Goal: Task Accomplishment & Management: Use online tool/utility

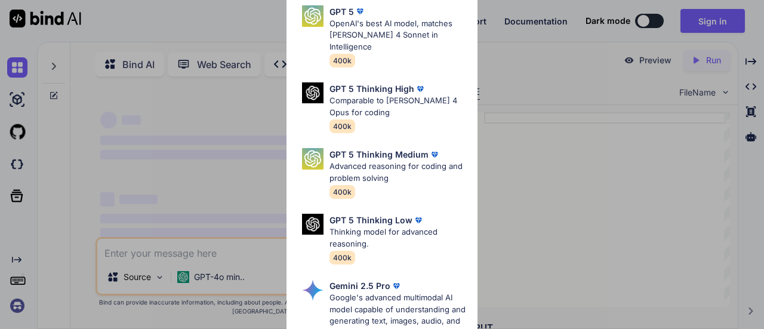
click at [523, 108] on div "Ultra Models GPT 5 OpenAI's best AI model, matches [PERSON_NAME] 4 Sonnet in In…" at bounding box center [382, 164] width 764 height 329
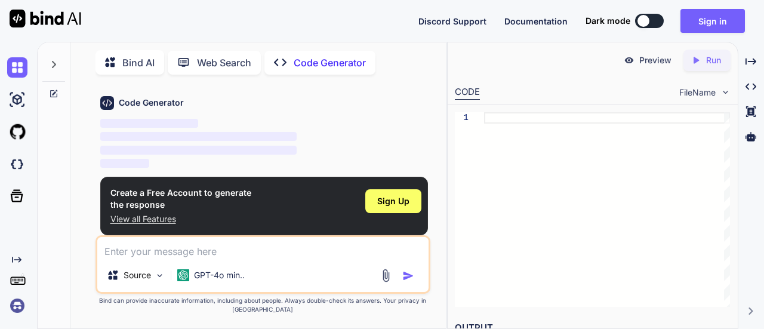
scroll to position [42, 0]
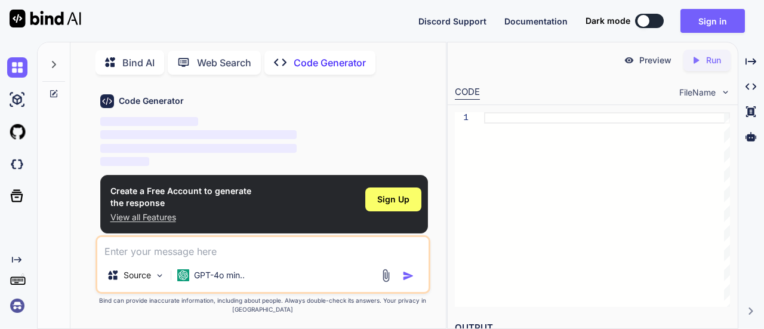
type textarea "x"
click at [359, 250] on textarea at bounding box center [263, 247] width 332 height 21
type textarea "You are given an N × N binary matrix, where 1 represents land and 0 represents …"
type textarea "x"
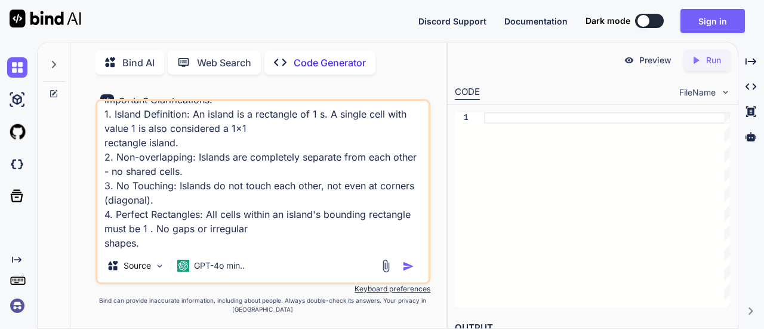
type textarea "You are given an N × N binary matrix, where 1 represents land and 0 represents …"
type textarea "x"
type textarea "You are given an N × N binary matrix, where 1 represents land and 0 represents …"
type textarea "x"
type textarea "You are given an N × N binary matrix, where 1 represents land and 0 represents …"
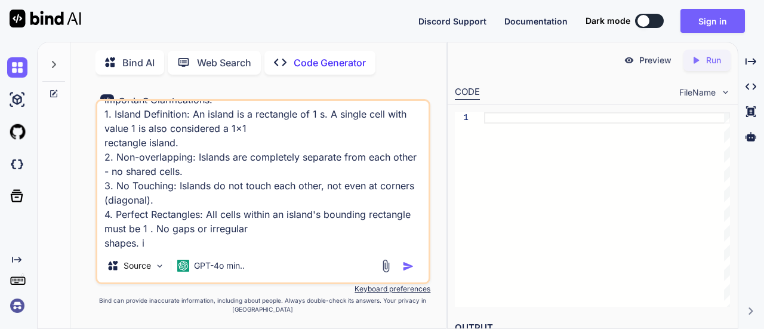
type textarea "x"
type textarea "You are given an N × N binary matrix, where 1 represents land and 0 represents …"
type textarea "x"
type textarea "You are given an N × N binary matrix, where 1 represents land and 0 represents …"
type textarea "x"
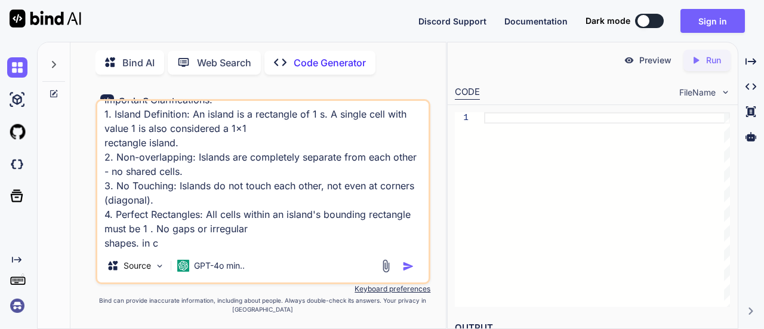
type textarea "You are given an N × N binary matrix, where 1 represents land and 0 represents …"
type textarea "x"
type textarea "You are given an N × N binary matrix, where 1 represents land and 0 represents …"
type textarea "x"
type textarea "You are given an N × N binary matrix, where 1 represents land and 0 represents …"
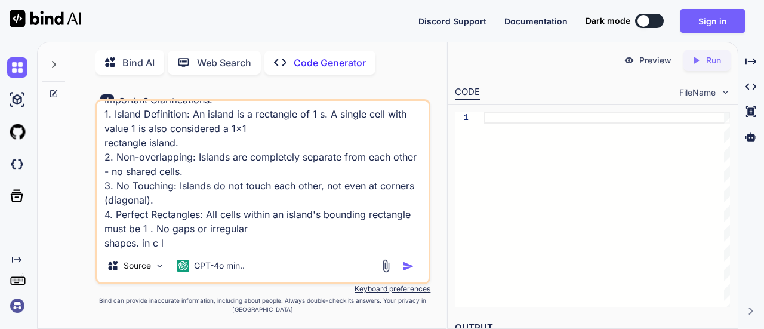
type textarea "x"
type textarea "You are given an N × N binary matrix, where 1 represents land and 0 represents …"
type textarea "x"
type textarea "You are given an N × N binary matrix, where 1 represents land and 0 represents …"
type textarea "x"
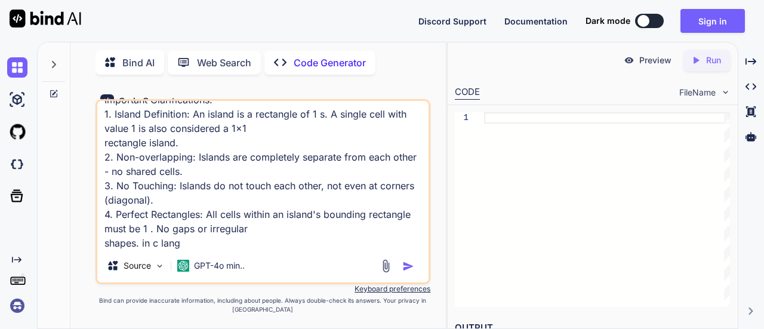
type textarea "You are given an N × N binary matrix, where 1 represents land and 0 represents …"
type textarea "x"
type textarea "You are given an N × N binary matrix, where 1 represents land and 0 represents …"
type textarea "x"
type textarea "You are given an N × N binary matrix, where 1 represents land and 0 represents …"
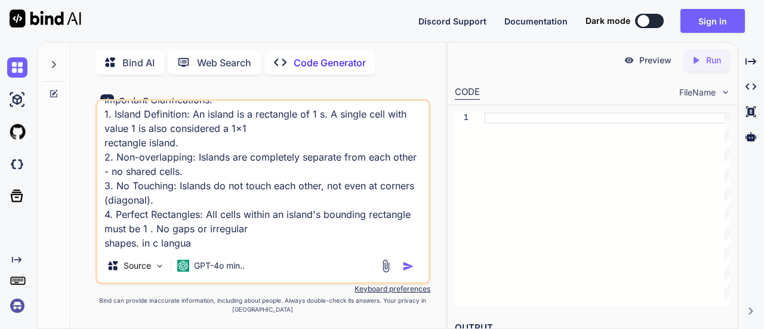
type textarea "x"
type textarea "You are given an N × N binary matrix, where 1 represents land and 0 represents …"
type textarea "x"
type textarea "You are given an N × N binary matrix, where 1 represents land and 0 represents …"
click at [413, 268] on img "button" at bounding box center [408, 266] width 12 height 12
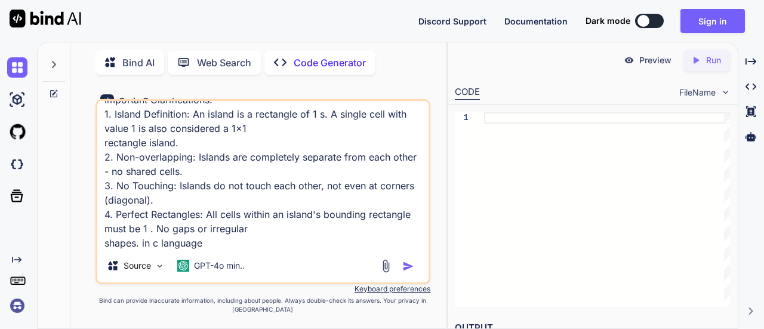
click at [413, 268] on img "button" at bounding box center [408, 266] width 12 height 12
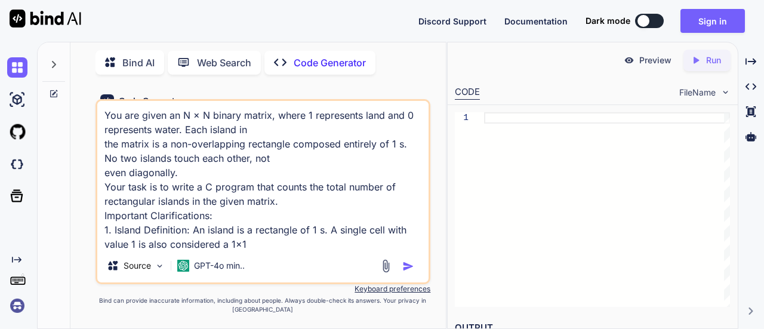
click at [321, 59] on p "Code Generator" at bounding box center [330, 63] width 72 height 14
click at [213, 264] on p "GPT-4o min.." at bounding box center [219, 266] width 51 height 12
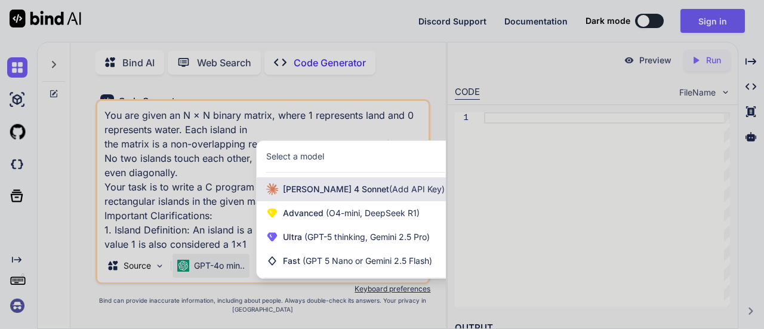
click at [308, 189] on span "[PERSON_NAME] 4 Sonnet (Add API Key)" at bounding box center [364, 189] width 162 height 12
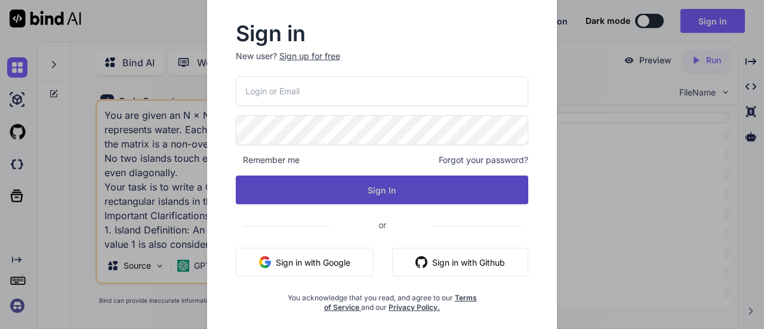
click at [309, 189] on button "Sign In" at bounding box center [382, 190] width 293 height 29
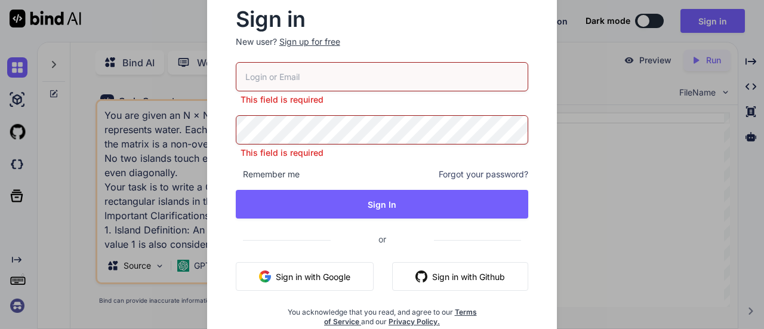
click at [312, 273] on button "Sign in with Google" at bounding box center [305, 276] width 138 height 29
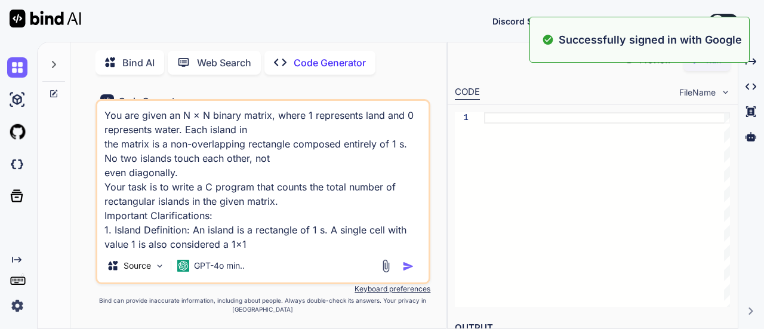
click at [407, 264] on img "button" at bounding box center [408, 266] width 12 height 12
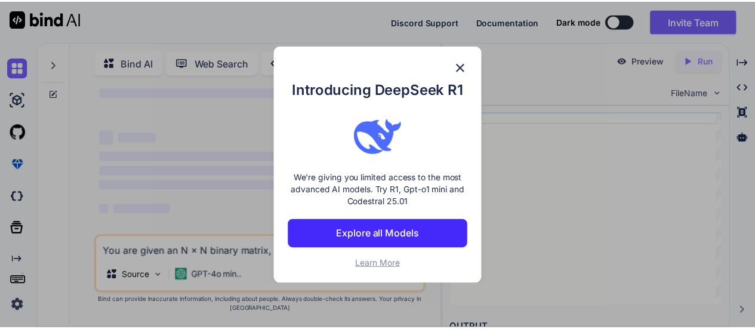
scroll to position [59, 0]
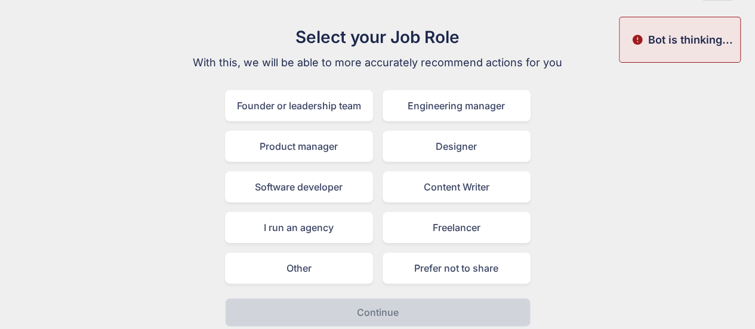
scroll to position [47, 0]
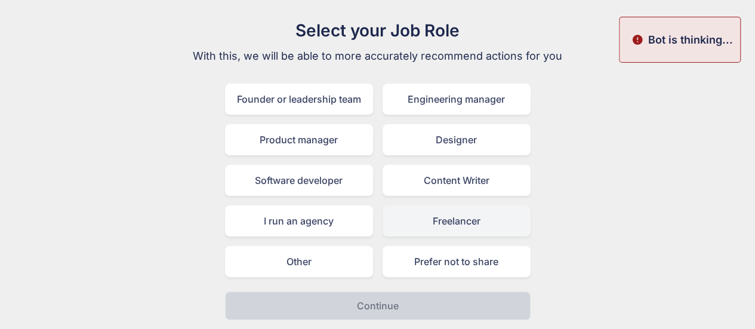
click at [504, 225] on div "Freelancer" at bounding box center [457, 220] width 148 height 31
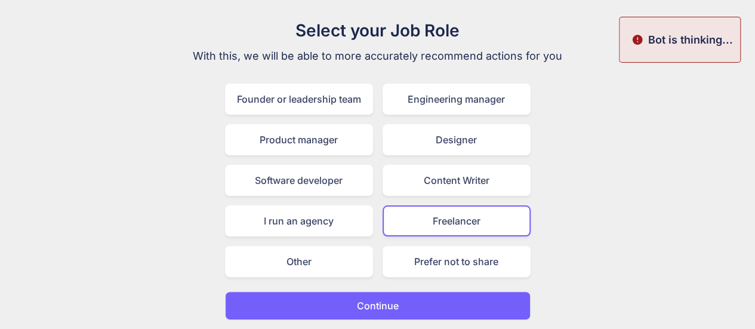
click at [488, 305] on button "Continue" at bounding box center [378, 305] width 306 height 29
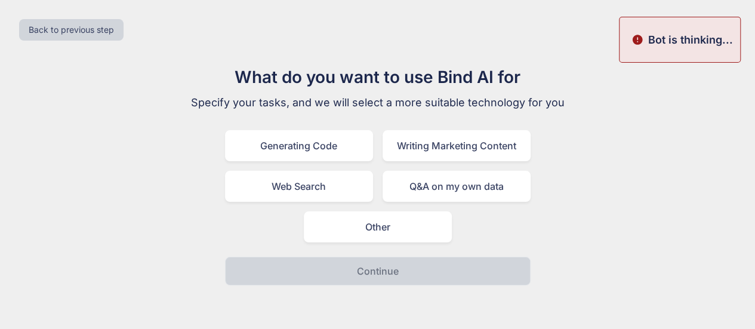
scroll to position [0, 0]
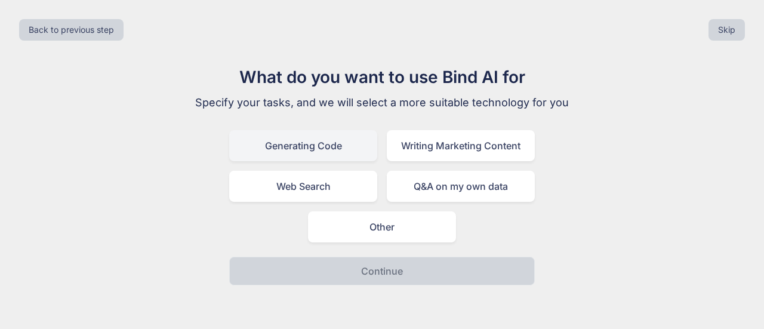
click at [358, 154] on div "Generating Code" at bounding box center [303, 145] width 148 height 31
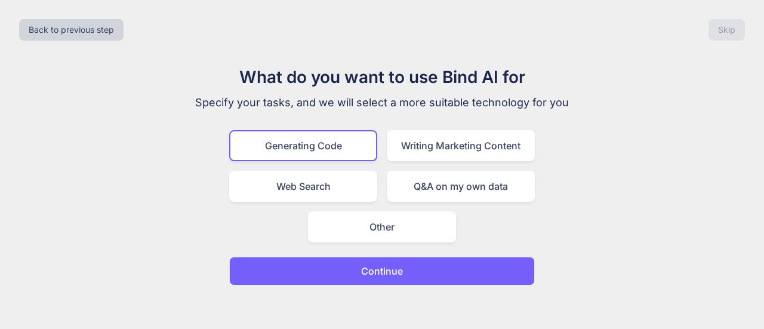
click at [395, 264] on p "Continue" at bounding box center [382, 271] width 42 height 14
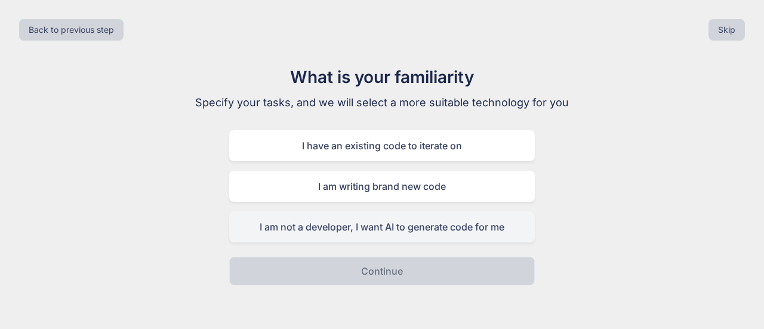
click at [460, 236] on div "I am not a developer, I want AI to generate code for me" at bounding box center [382, 226] width 306 height 31
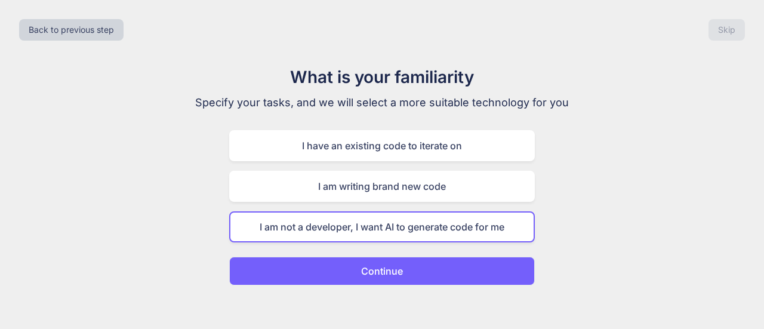
click at [462, 279] on button "Continue" at bounding box center [382, 271] width 306 height 29
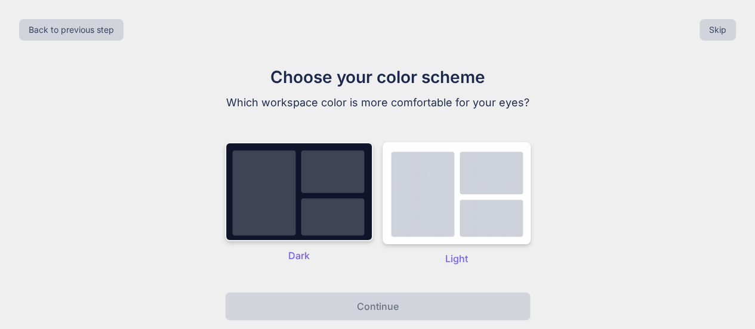
click at [325, 223] on img at bounding box center [299, 191] width 148 height 99
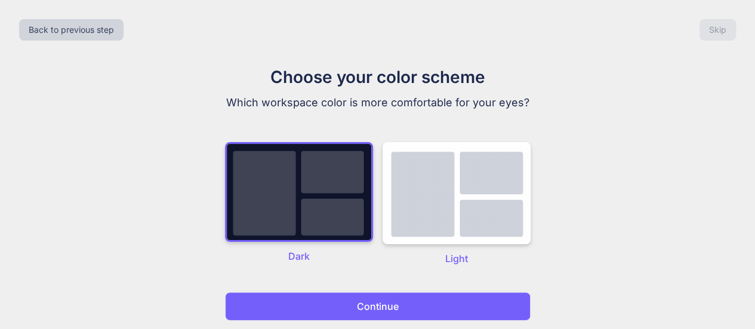
click at [366, 307] on p "Continue" at bounding box center [378, 306] width 42 height 14
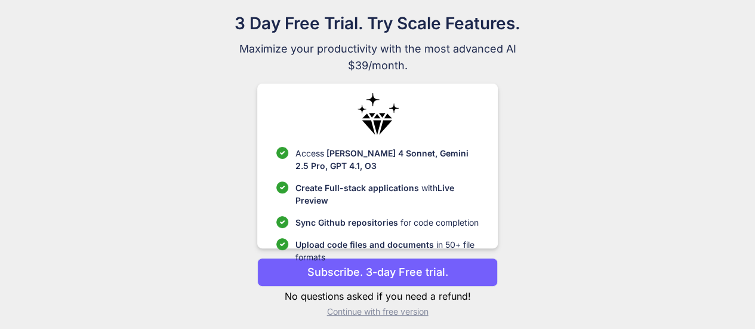
scroll to position [61, 0]
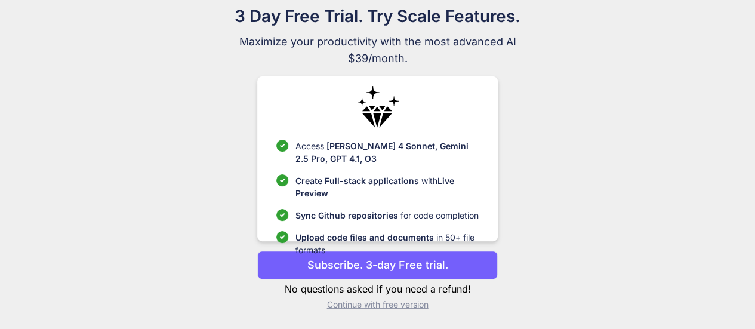
click at [411, 308] on p "Continue with free version" at bounding box center [377, 305] width 241 height 12
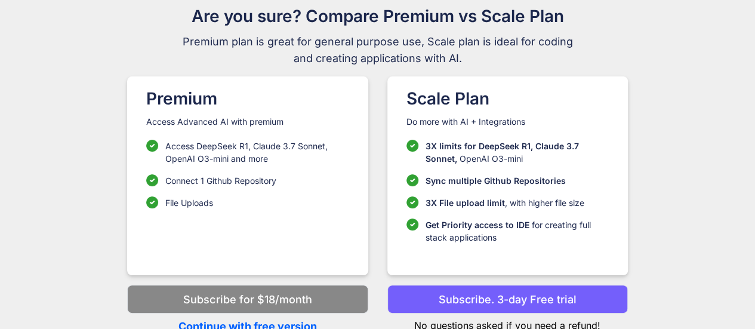
scroll to position [66, 0]
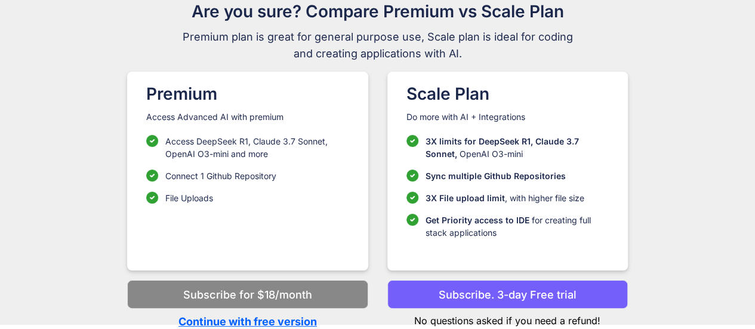
click at [294, 318] on p "Continue with free version" at bounding box center [247, 321] width 241 height 16
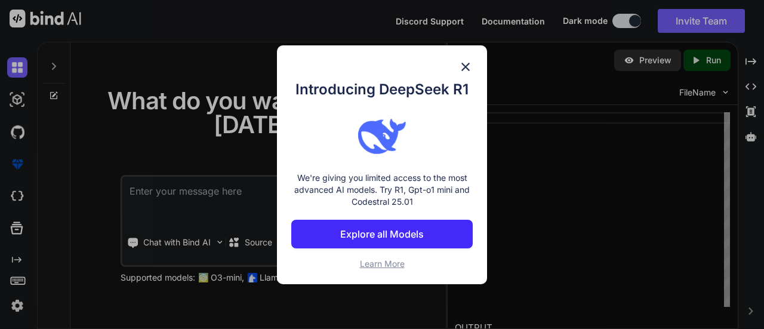
click at [467, 64] on img at bounding box center [466, 67] width 14 height 14
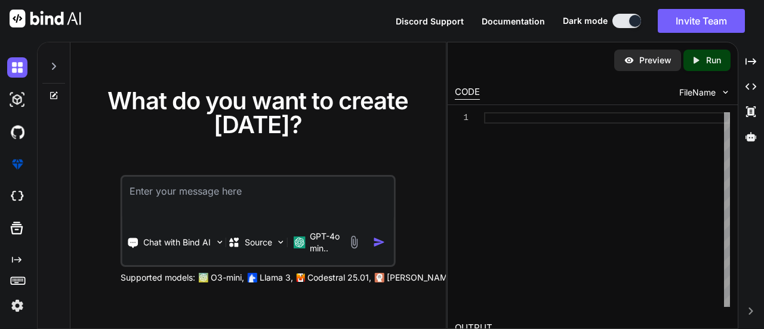
click at [346, 192] on textarea at bounding box center [258, 199] width 272 height 44
paste textarea "You are given an N × N binary matrix, where 1 represents land and 0 represents …"
type textarea "x"
type textarea "You are given an N × N binary matrix, where 1 represents land and 0 represents …"
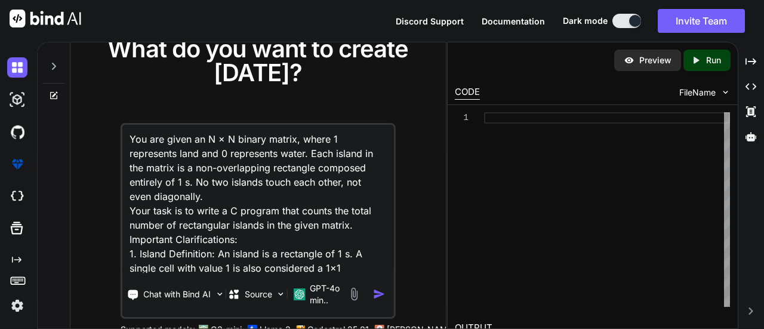
scroll to position [115, 0]
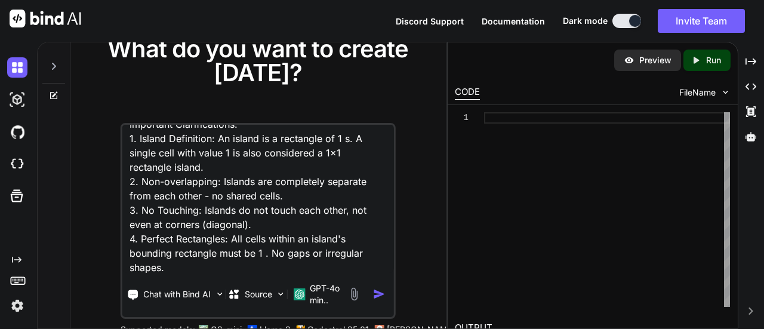
type textarea "x"
type textarea "You are given an N × N binary matrix, where 1 represents land and 0 represents …"
type textarea "x"
type textarea "You are given an N × N binary matrix, where 1 represents land and 0 represents …"
type textarea "x"
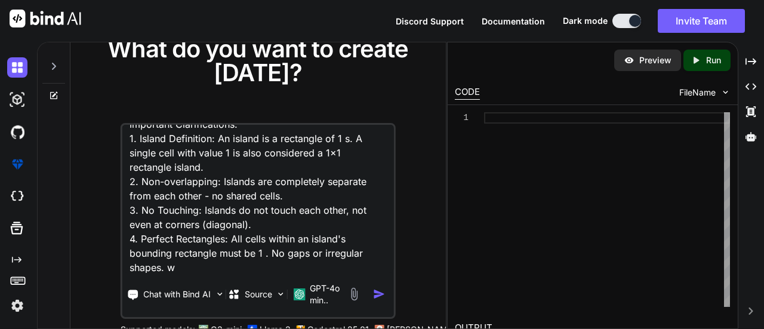
type textarea "You are given an N × N binary matrix, where 1 represents land and 0 represents …"
type textarea "x"
type textarea "You are given an N × N binary matrix, where 1 represents land and 0 represents …"
type textarea "x"
type textarea "You are given an N × N binary matrix, where 1 represents land and 0 represents …"
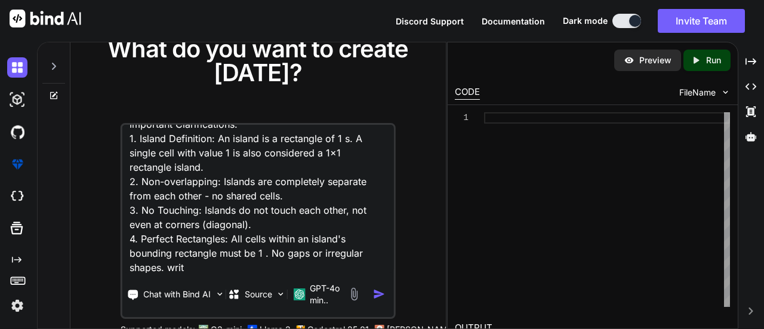
type textarea "x"
type textarea "You are given an N × N binary matrix, where 1 represents land and 0 represents …"
type textarea "x"
type textarea "You are given an N × N binary matrix, where 1 represents land and 0 represents …"
type textarea "x"
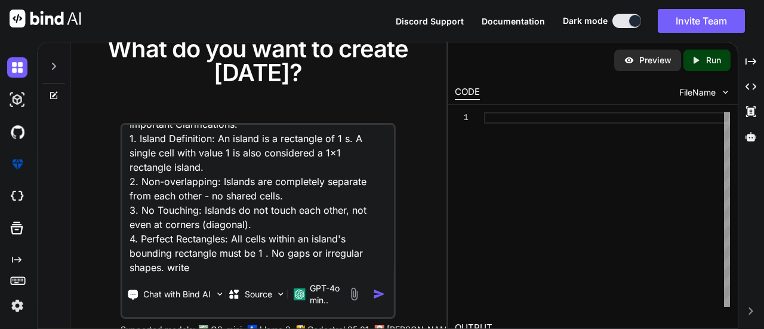
type textarea "You are given an N × N binary matrix, where 1 represents land and 0 represents …"
type textarea "x"
type textarea "You are given an N × N binary matrix, where 1 represents land and 0 represents …"
type textarea "x"
type textarea "You are given an N × N binary matrix, where 1 represents land and 0 represents …"
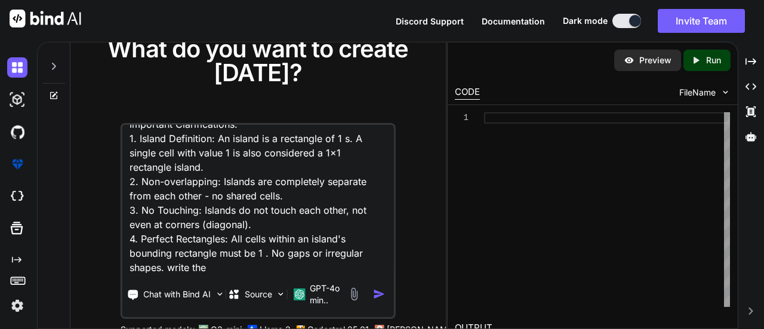
type textarea "x"
type textarea "You are given an N × N binary matrix, where 1 represents land and 0 represents …"
type textarea "x"
type textarea "You are given an N × N binary matrix, where 1 represents land and 0 represents …"
type textarea "x"
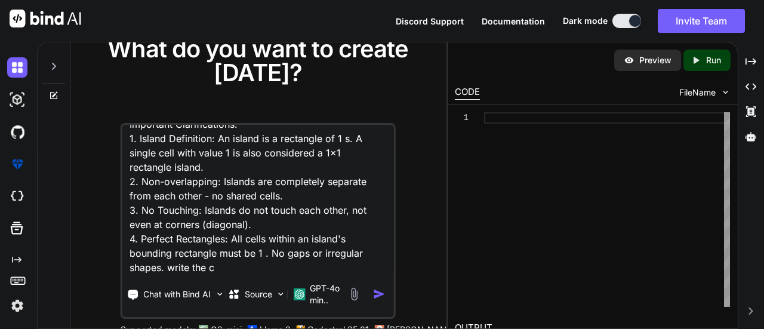
type textarea "You are given an N × N binary matrix, where 1 represents land and 0 represents …"
type textarea "x"
type textarea "You are given an N × N binary matrix, where 1 represents land and 0 represents …"
type textarea "x"
type textarea "You are given an N × N binary matrix, where 1 represents land and 0 represents …"
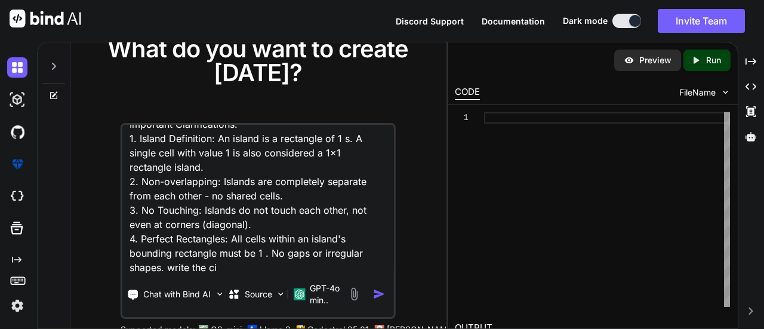
type textarea "x"
type textarea "You are given an N × N binary matrix, where 1 represents land and 0 represents …"
type textarea "x"
type textarea "You are given an N × N binary matrix, where 1 represents land and 0 represents …"
type textarea "x"
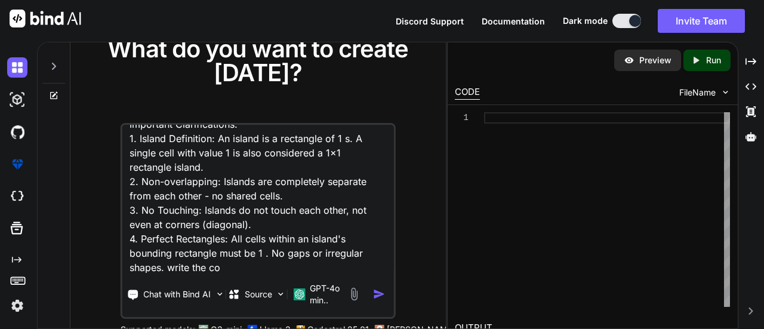
type textarea "You are given an N × N binary matrix, where 1 represents land and 0 represents …"
type textarea "x"
type textarea "You are given an N × N binary matrix, where 1 represents land and 0 represents …"
type textarea "x"
type textarea "You are given an N × N binary matrix, where 1 represents land and 0 represents …"
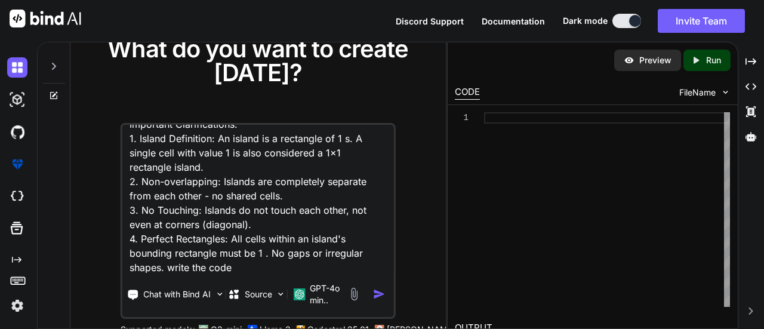
type textarea "x"
type textarea "You are given an N × N binary matrix, where 1 represents land and 0 represents …"
type textarea "x"
type textarea "You are given an N × N binary matrix, where 1 represents land and 0 represents …"
type textarea "x"
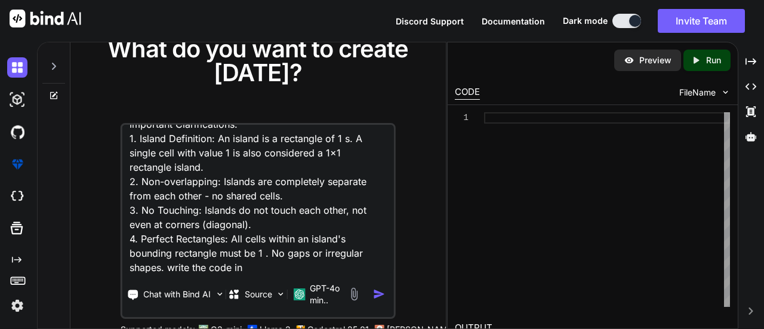
type textarea "You are given an N × N binary matrix, where 1 represents land and 0 represents …"
type textarea "x"
type textarea "You are given an N × N binary matrix, where 1 represents land and 0 represents …"
type textarea "x"
type textarea "You are given an N × N binary matrix, where 1 represents land and 0 represents …"
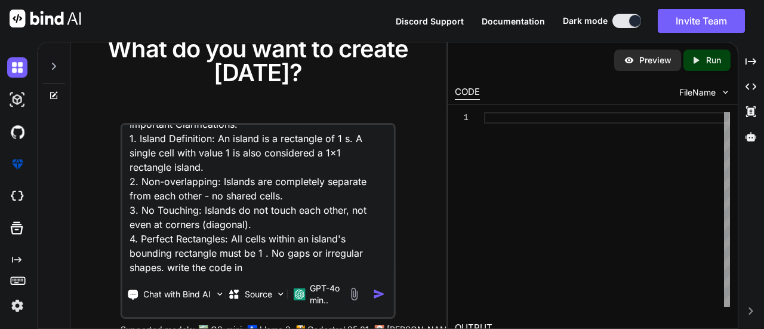
type textarea "x"
type textarea "You are given an N × N binary matrix, where 1 represents land and 0 represents …"
type textarea "x"
type textarea "You are given an N × N binary matrix, where 1 represents land and 0 represents …"
type textarea "x"
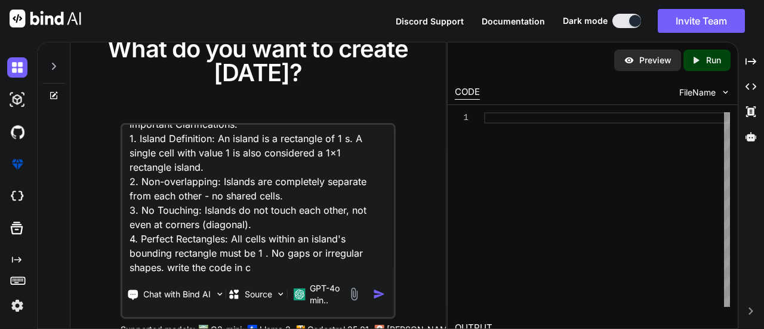
type textarea "You are given an N × N binary matrix, where 1 represents land and 0 represents …"
type textarea "x"
type textarea "You are given an N × N binary matrix, where 1 represents land and 0 represents …"
type textarea "x"
type textarea "You are given an N × N binary matrix, where 1 represents land and 0 represents …"
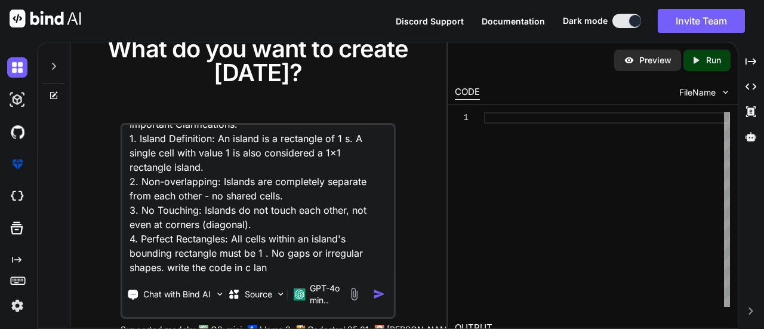
type textarea "x"
type textarea "You are given an N × N binary matrix, where 1 represents land and 0 represents …"
type textarea "x"
type textarea "You are given an N × N binary matrix, where 1 represents land and 0 represents …"
type textarea "x"
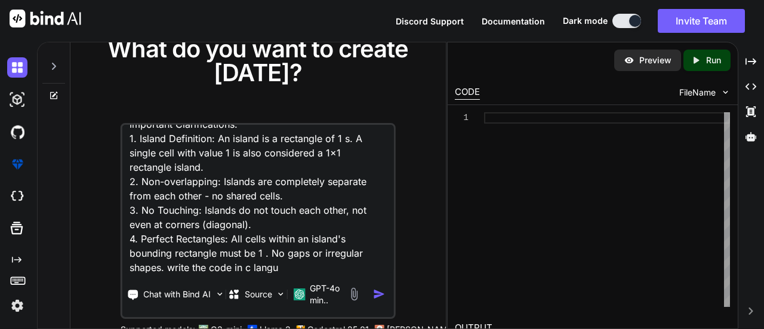
type textarea "You are given an N × N binary matrix, where 1 represents land and 0 represents …"
type textarea "x"
type textarea "You are given an N × N binary matrix, where 1 represents land and 0 represents …"
type textarea "x"
type textarea "You are given an N × N binary matrix, where 1 represents land and 0 represents …"
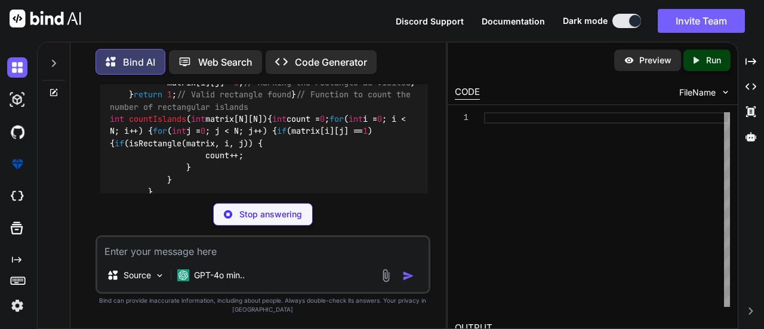
scroll to position [955, 0]
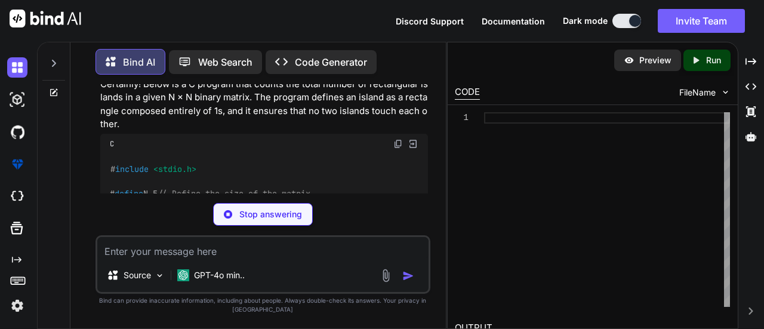
type textarea "x"
type textarea "int totalIslands = countIslands(matrix); printf("Total number of rectangular is…"
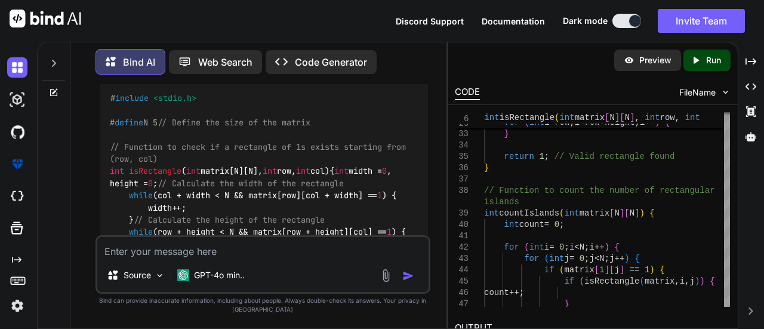
scroll to position [287, 0]
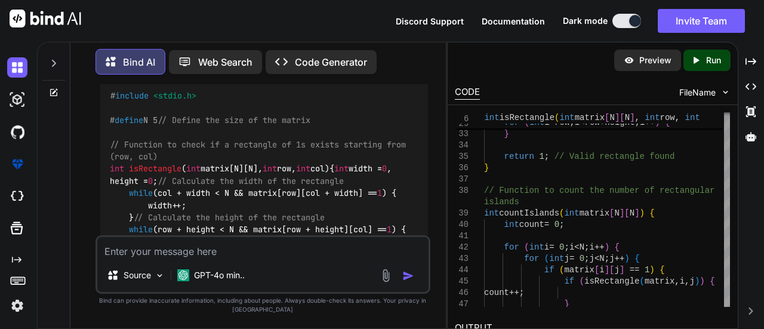
click at [337, 257] on textarea at bounding box center [263, 247] width 332 height 21
type textarea "x"
type textarea "s"
type textarea "x"
type textarea "si"
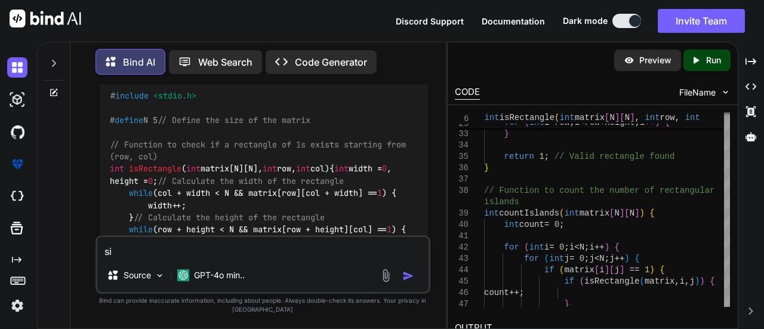
type textarea "x"
type textarea "sim"
type textarea "x"
type textarea "simp"
type textarea "x"
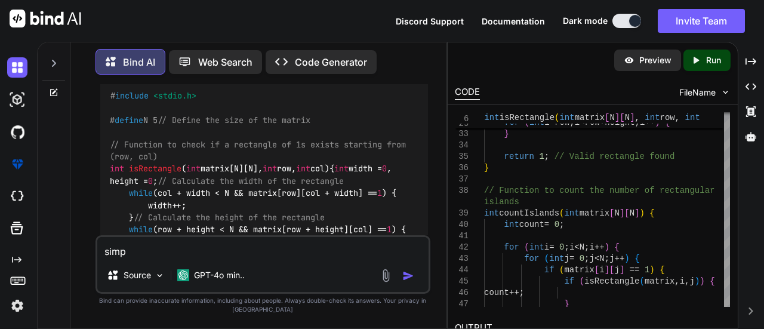
type textarea "simpl"
type textarea "x"
type textarea "simpli"
type textarea "x"
type textarea "simplif"
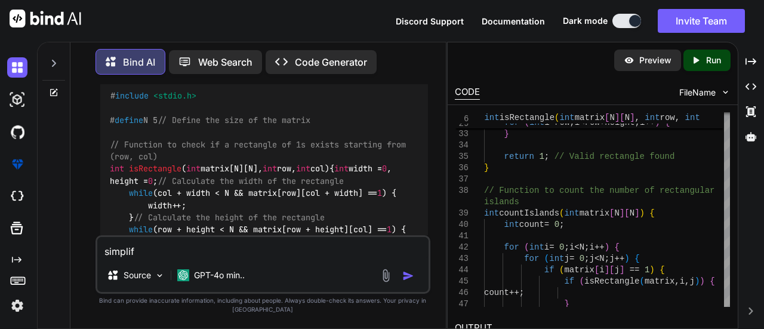
type textarea "x"
type textarea "simplify"
type textarea "x"
type textarea "simplify"
type textarea "x"
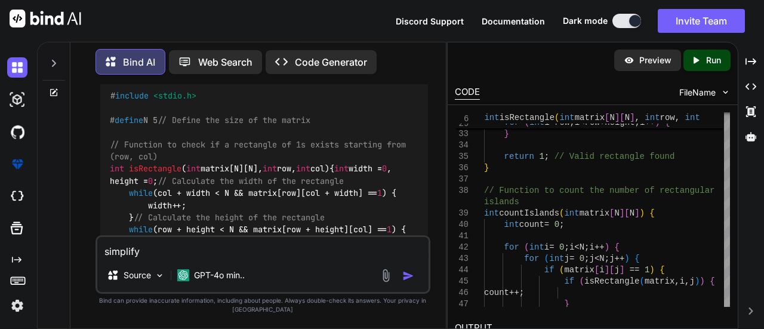
type textarea "simplify a"
type textarea "x"
type textarea "simplify an"
type textarea "x"
type textarea "simplify and"
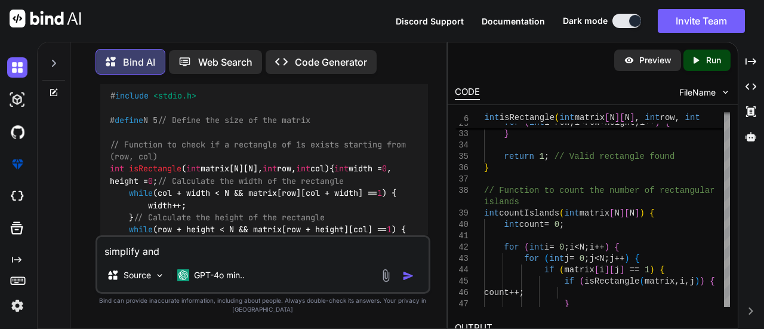
type textarea "x"
type textarea "simplify and"
type textarea "x"
type textarea "simplify and e"
type textarea "x"
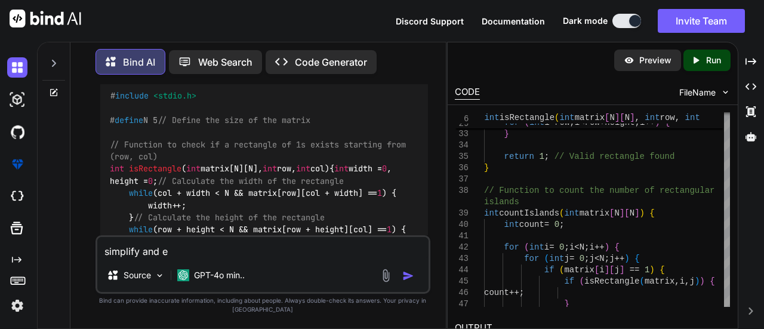
type textarea "simplify and ex"
type textarea "x"
type textarea "simplify and expa"
type textarea "x"
type textarea "simplify and expal"
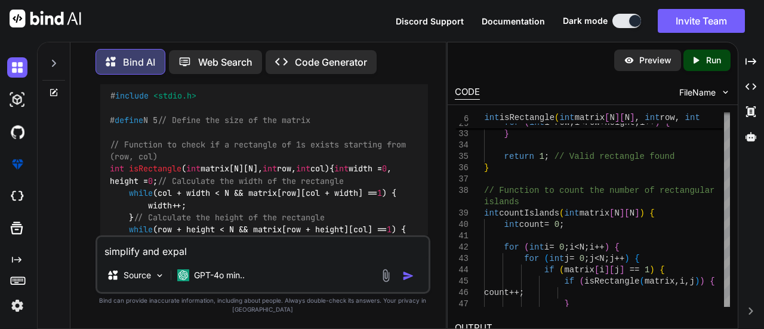
type textarea "x"
type textarea "simplify and expali"
type textarea "x"
type textarea "simplify and expalin"
type textarea "x"
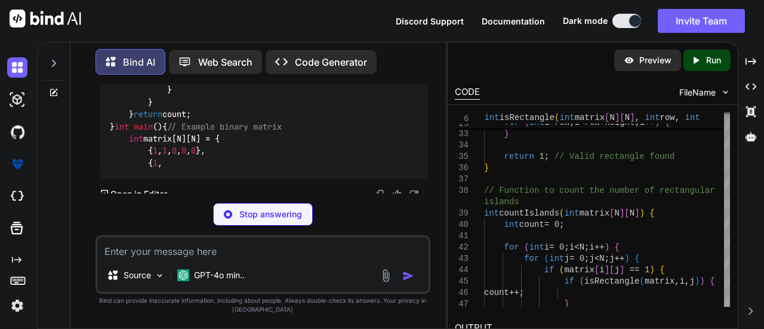
scroll to position [2168, 0]
type textarea "x"
type textarea "printf("Total number of rectangular islands: %d\n", totalIslands); return 0; }"
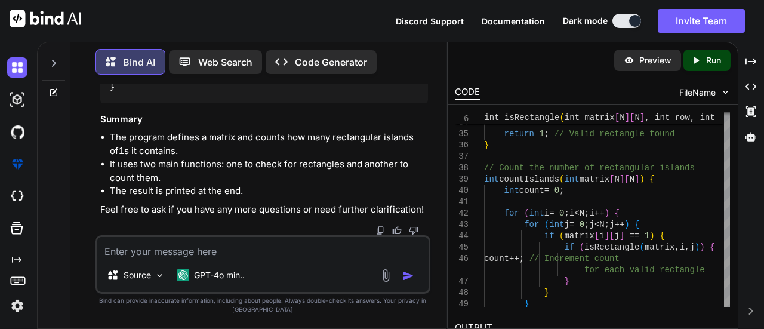
scroll to position [2321, 0]
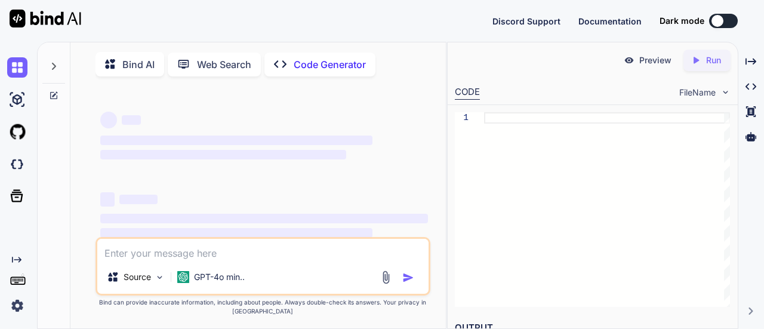
type textarea "x"
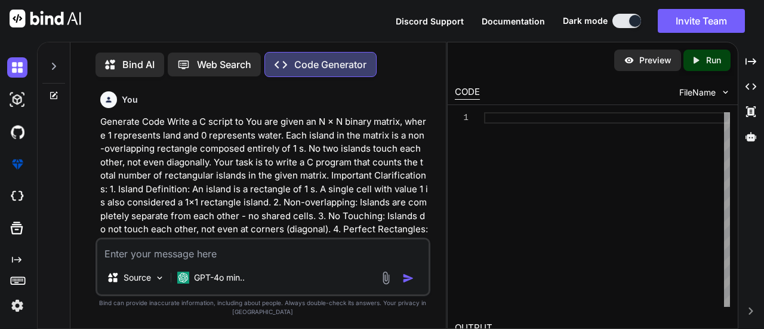
scroll to position [4, 0]
